Goal: Task Accomplishment & Management: Use online tool/utility

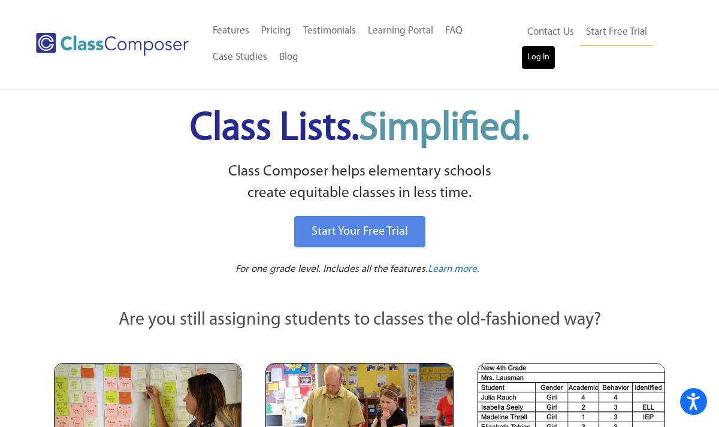
click at [545, 64] on link "Log In" at bounding box center [538, 58] width 34 height 24
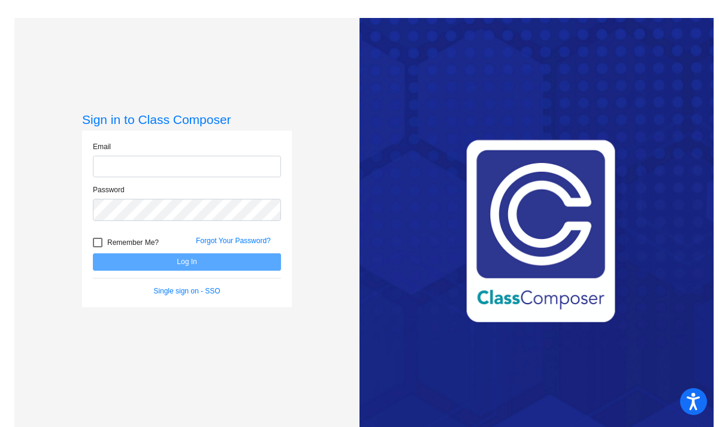
type input "[PERSON_NAME][EMAIL_ADDRESS][PERSON_NAME][DOMAIN_NAME]"
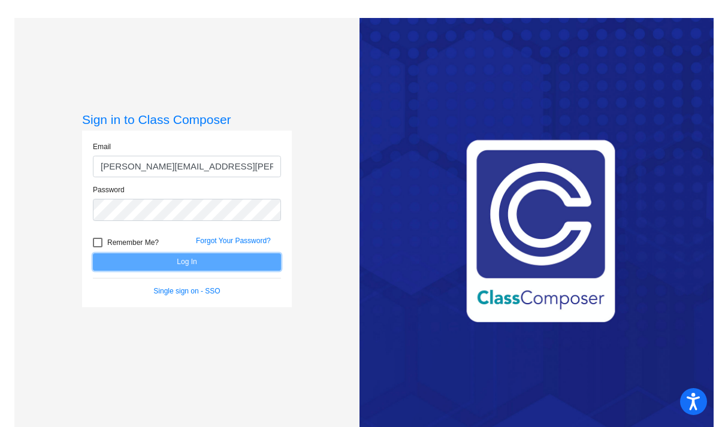
click at [246, 262] on button "Log In" at bounding box center [187, 261] width 188 height 17
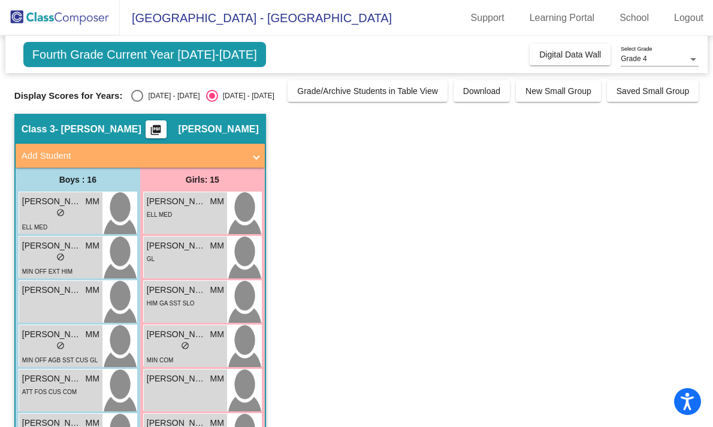
click at [232, 158] on mat-panel-title "Add Student" at bounding box center [133, 156] width 223 height 14
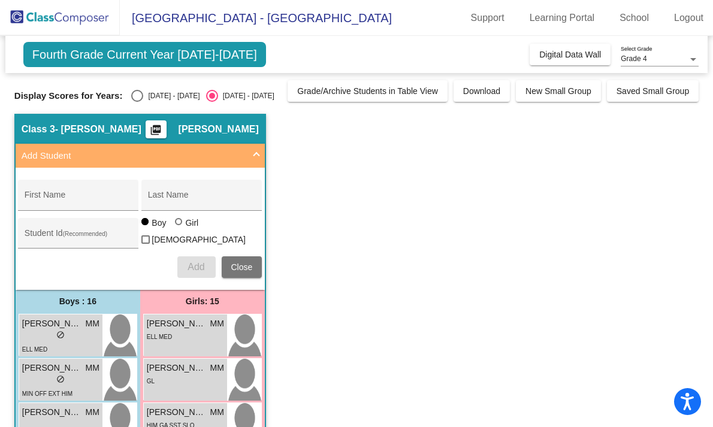
click at [232, 158] on mat-panel-title "Add Student" at bounding box center [133, 156] width 223 height 14
